Goal: Information Seeking & Learning: Learn about a topic

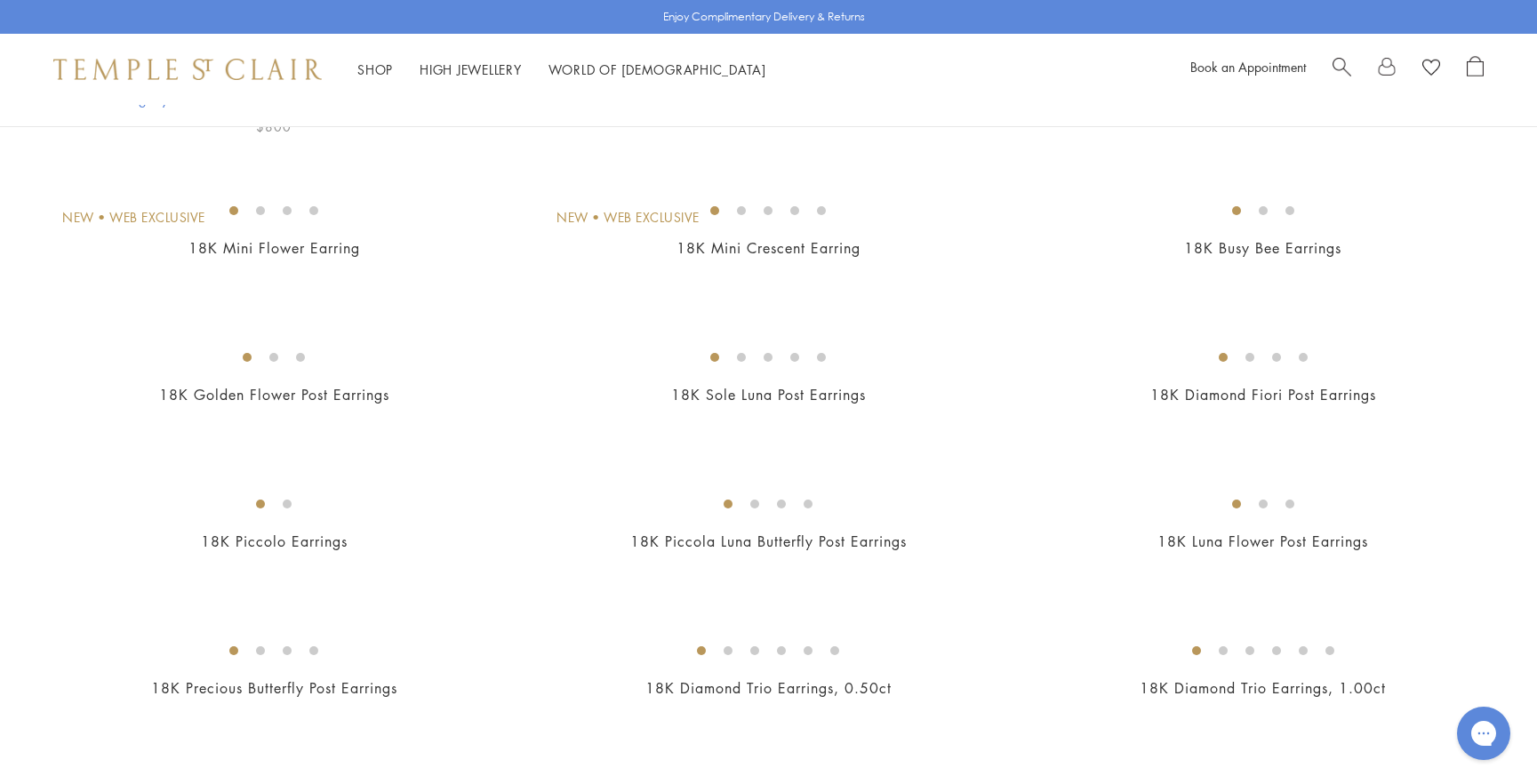
scroll to position [286, 0]
click at [0, 0] on img at bounding box center [0, 0] width 0 height 0
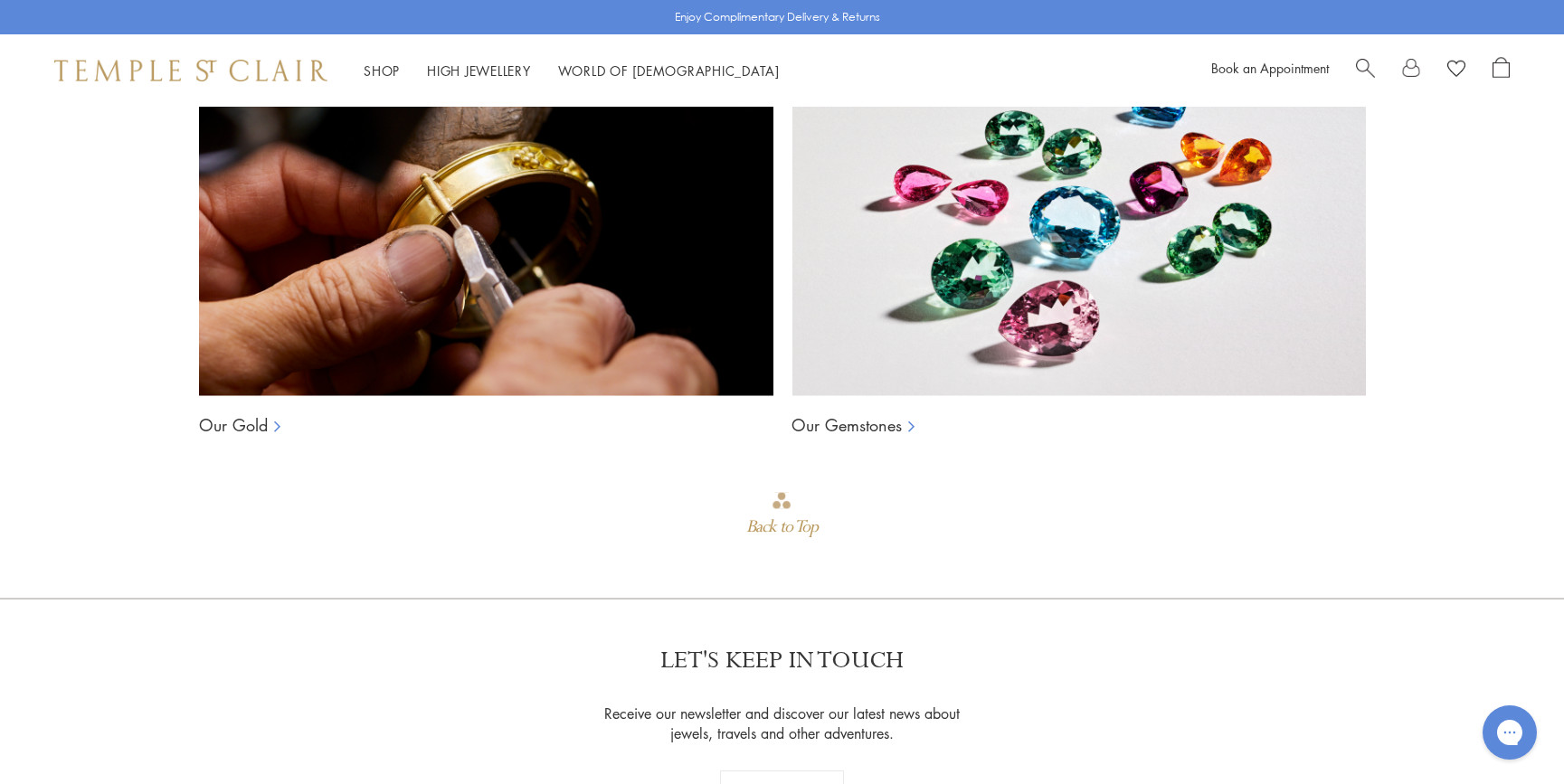
scroll to position [4707, 0]
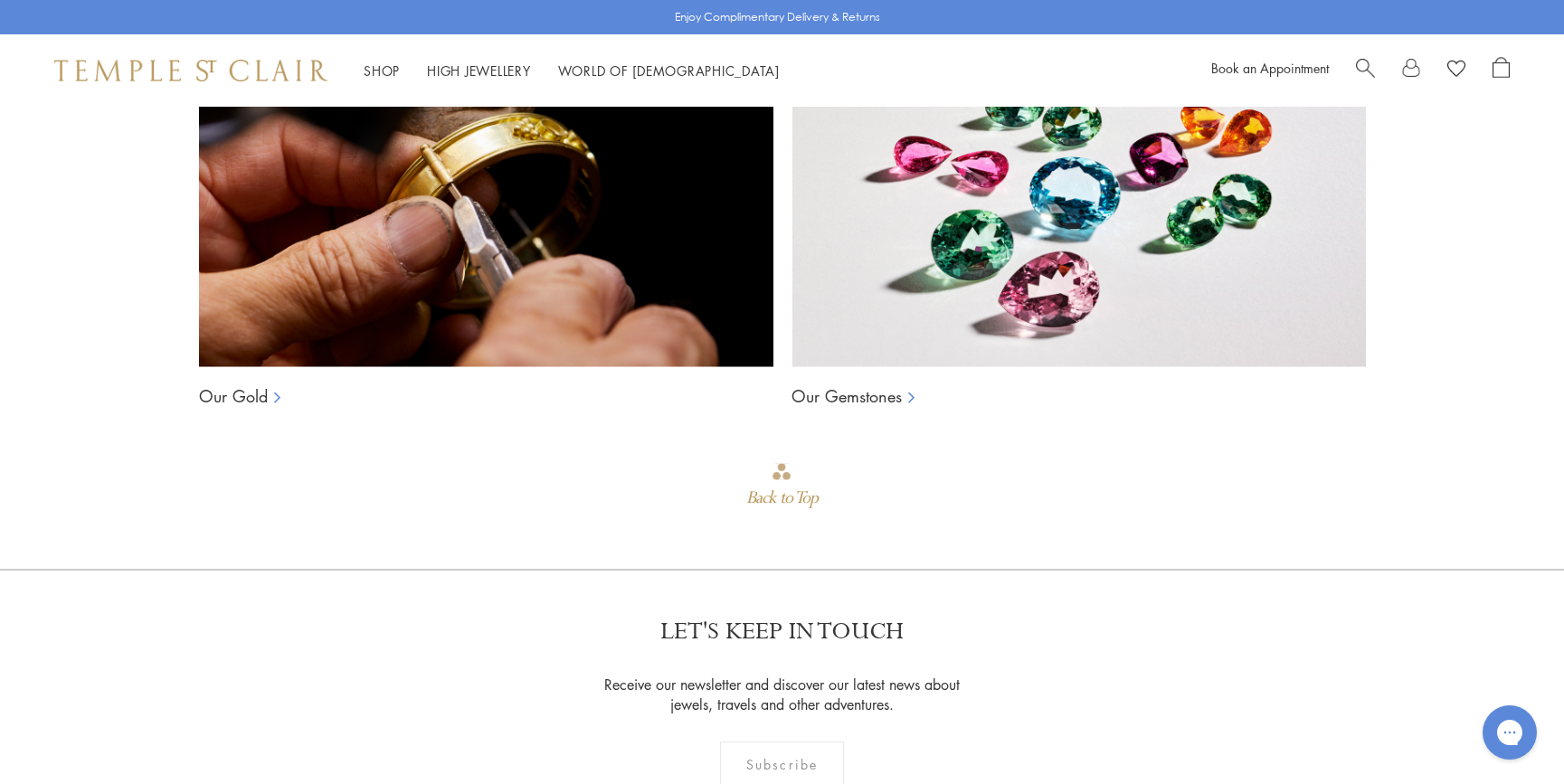
click at [785, 463] on rect at bounding box center [782, 471] width 18 height 16
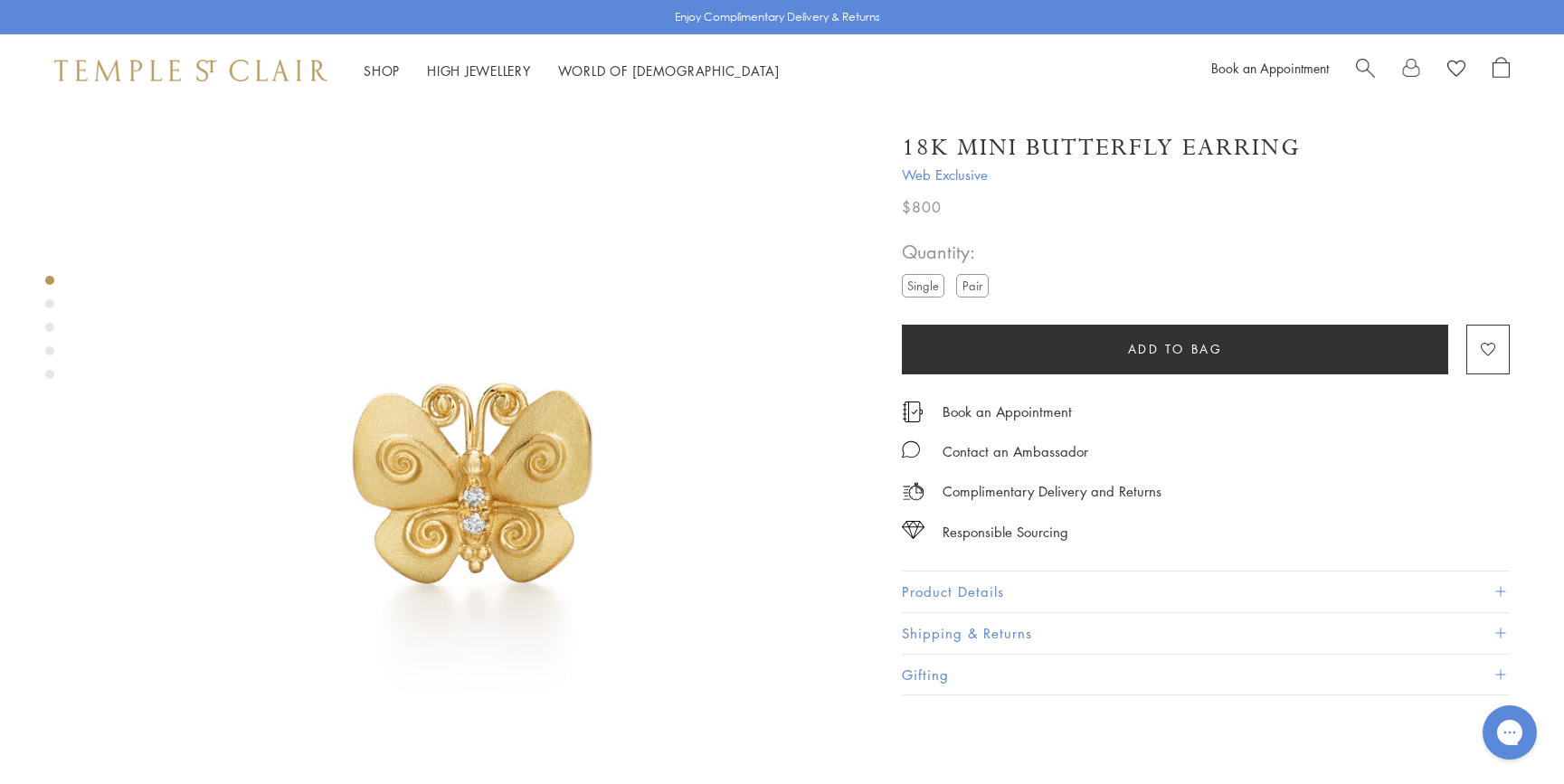
click at [939, 587] on button "Product Details" at bounding box center [1205, 592] width 608 height 41
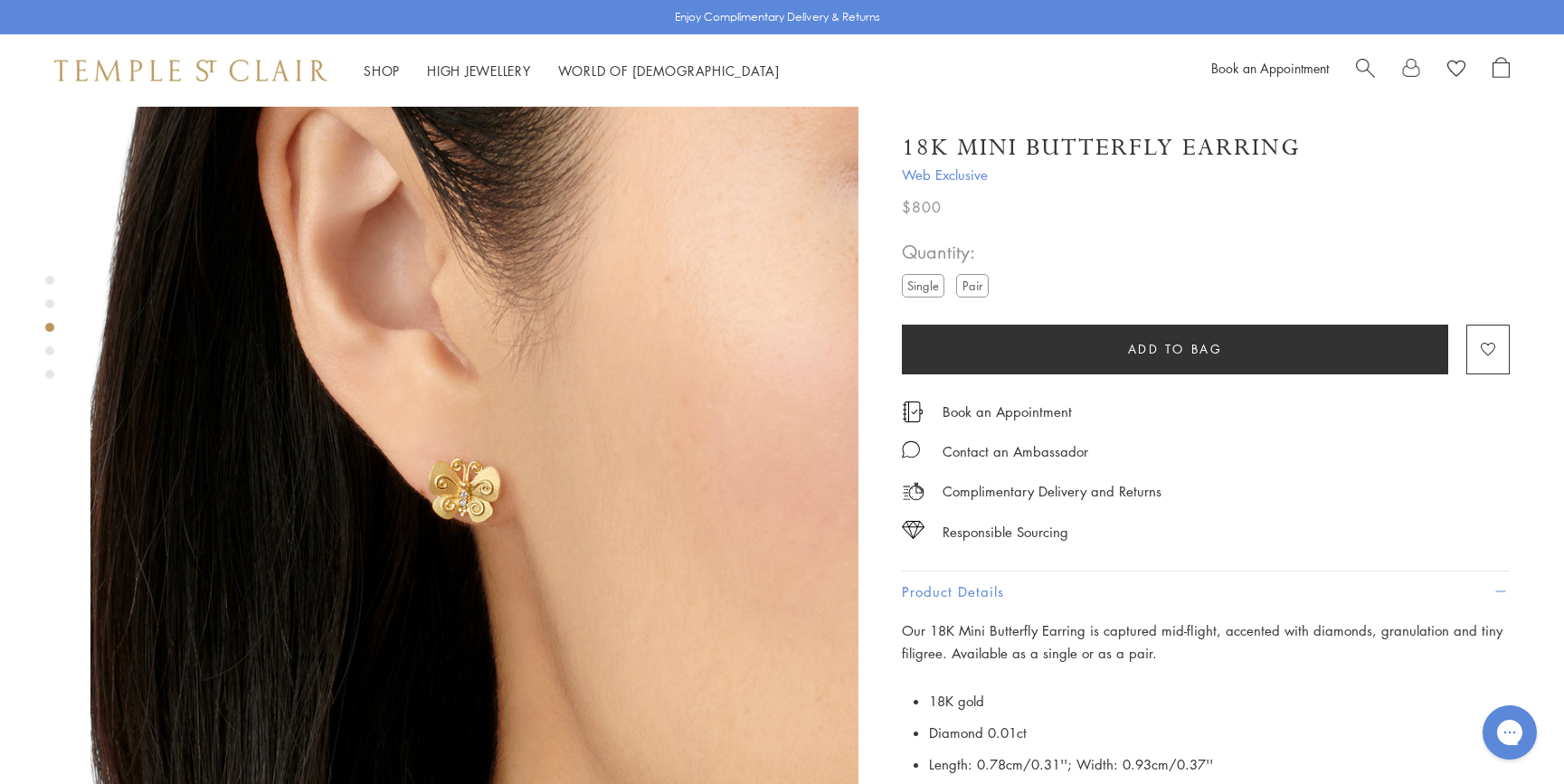
scroll to position [1599, 0]
click at [459, 391] on img at bounding box center [474, 482] width 768 height 768
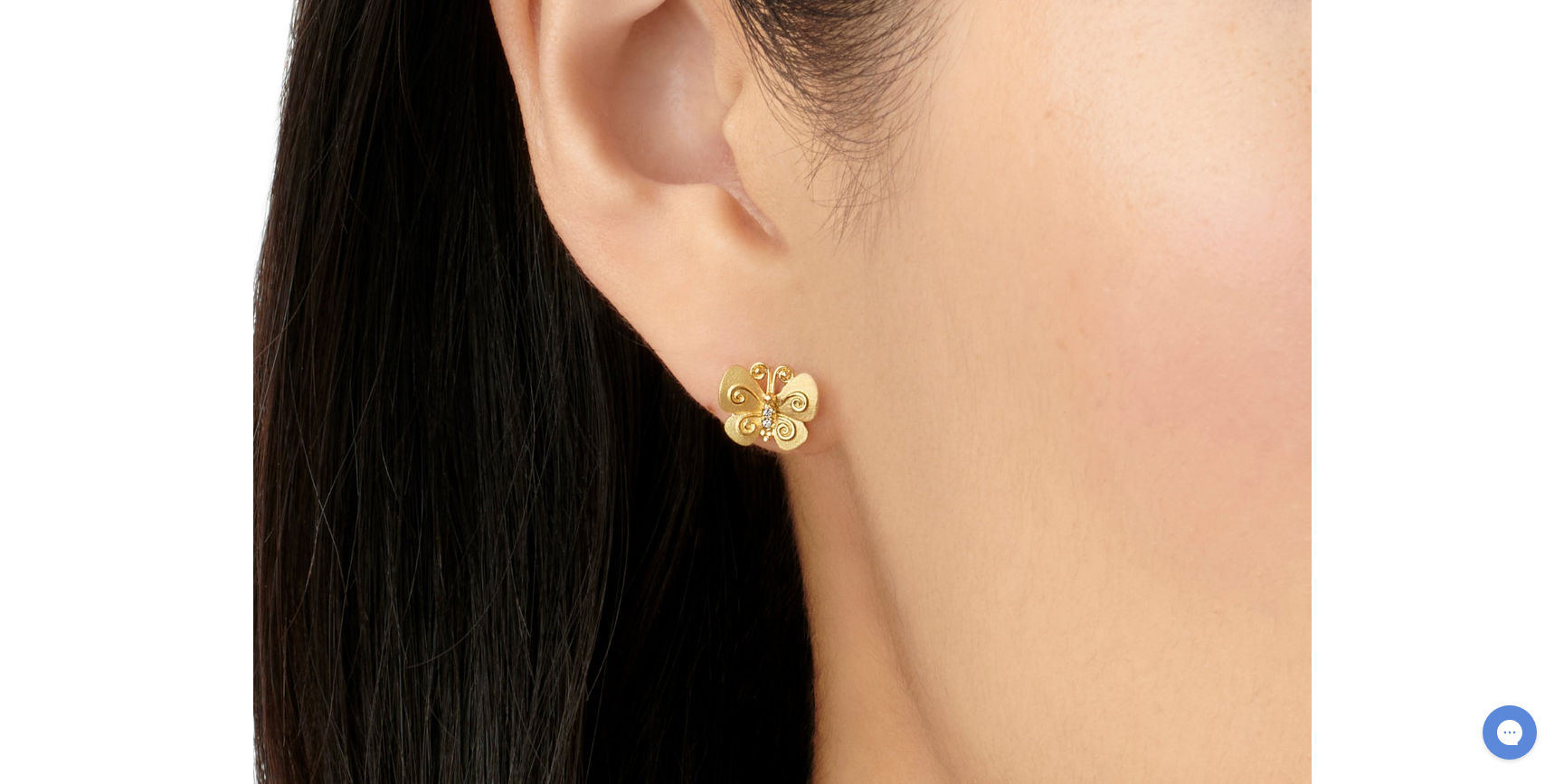
click at [459, 391] on img at bounding box center [782, 392] width 1059 height 1058
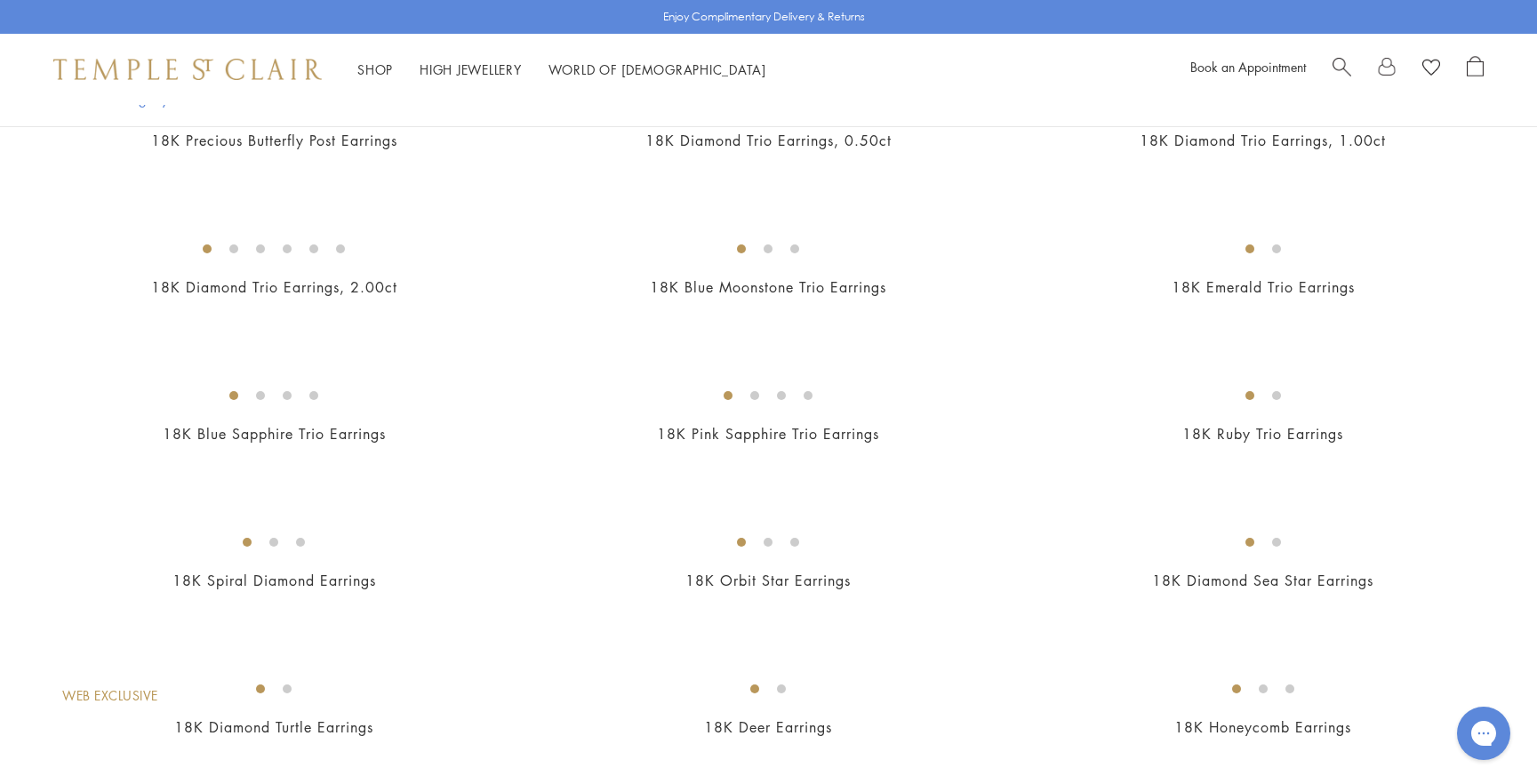
scroll to position [829, 0]
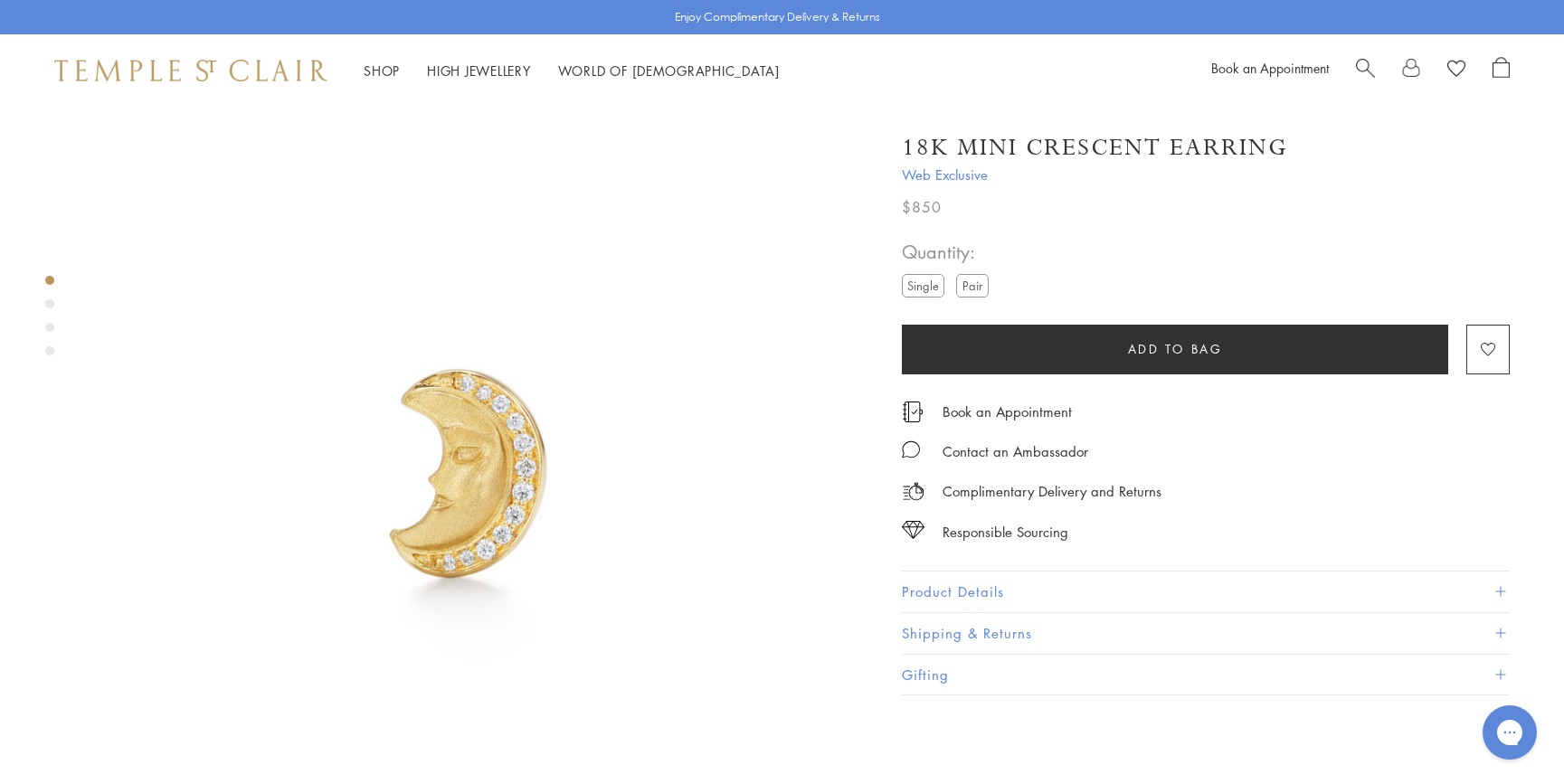
scroll to position [5, 0]
click at [912, 585] on button "Product Details" at bounding box center [1205, 592] width 608 height 41
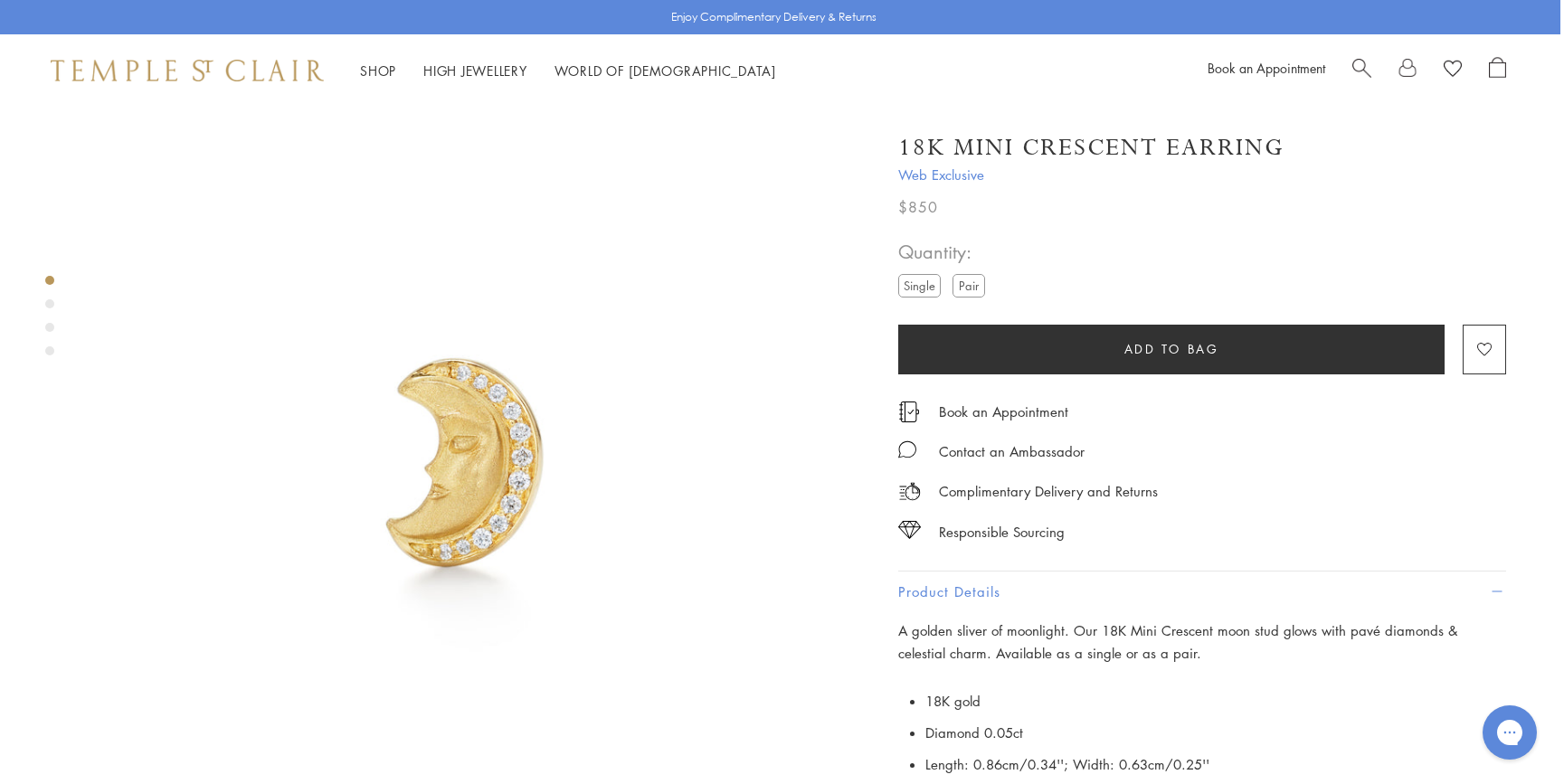
scroll to position [0, 4]
